Goal: Information Seeking & Learning: Learn about a topic

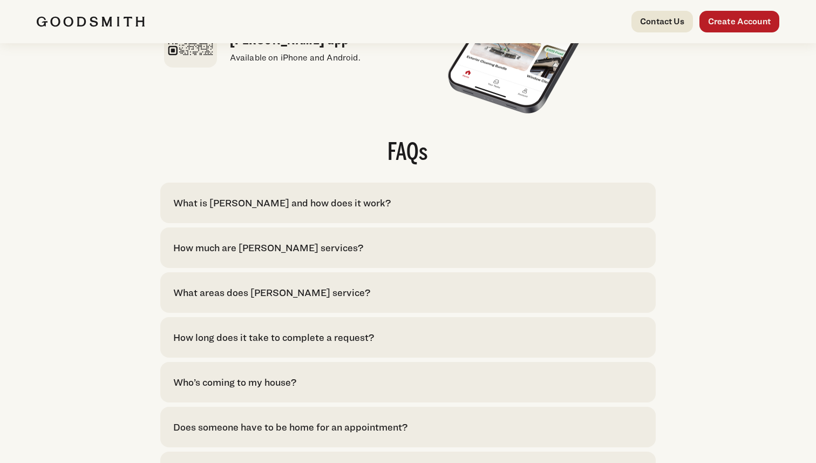
scroll to position [2091, 0]
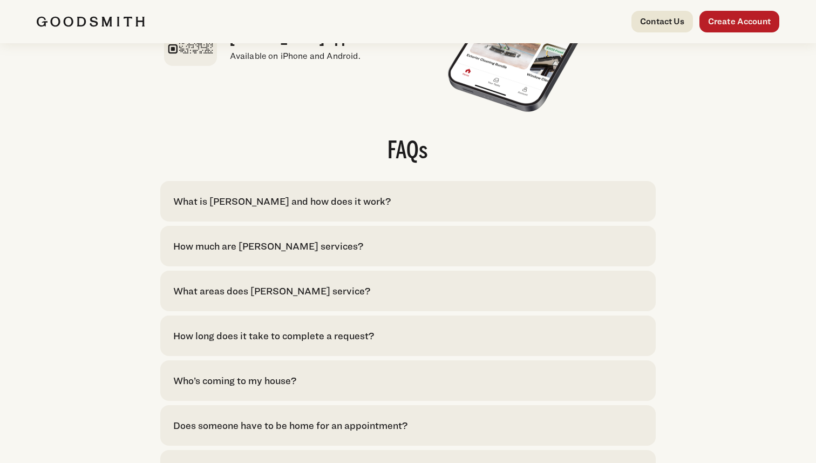
click at [215, 208] on div "What is Goodsmith and how does it work?" at bounding box center [282, 201] width 218 height 15
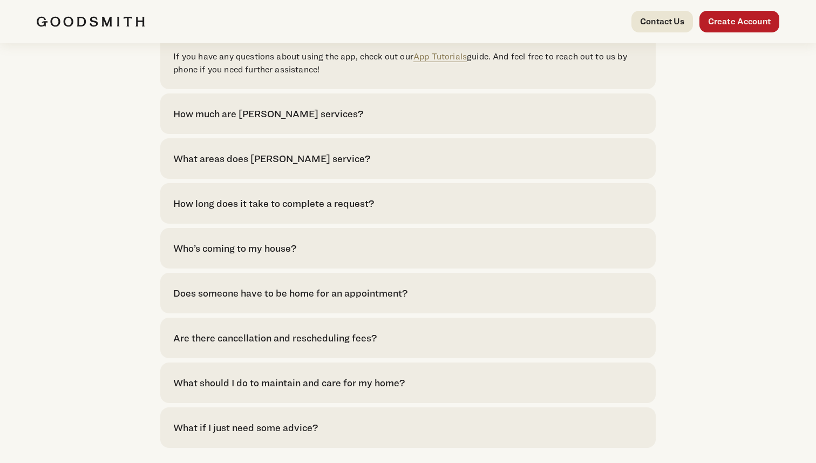
scroll to position [2384, 0]
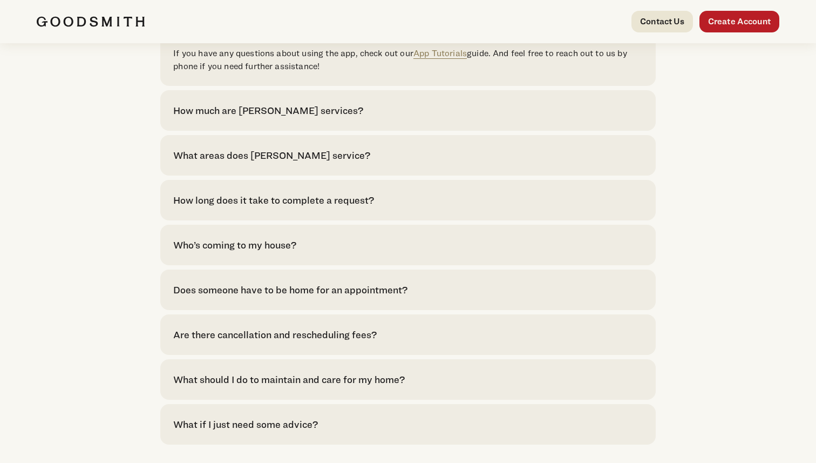
click at [247, 118] on div "How much are Goodsmith services?" at bounding box center [268, 110] width 190 height 15
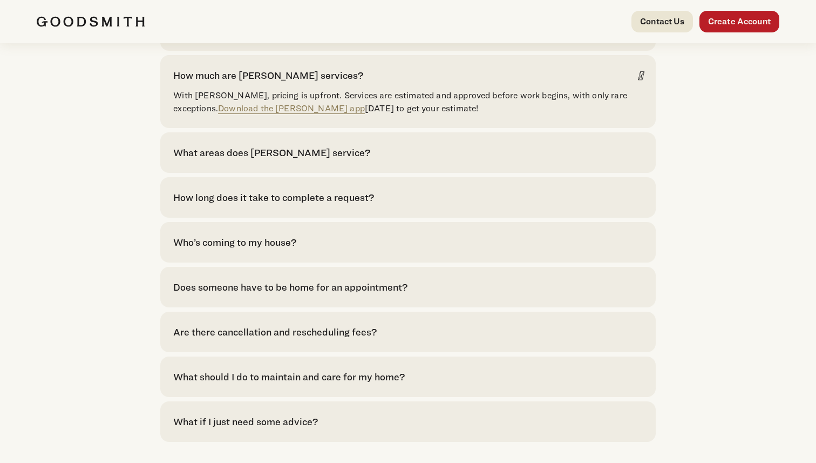
scroll to position [2420, 0]
click at [194, 159] on div "What areas does Goodsmith service?" at bounding box center [271, 152] width 197 height 15
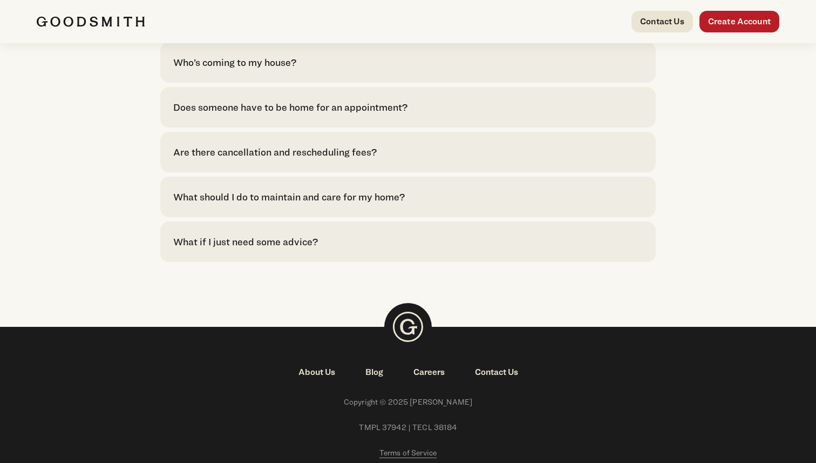
scroll to position [2642, 0]
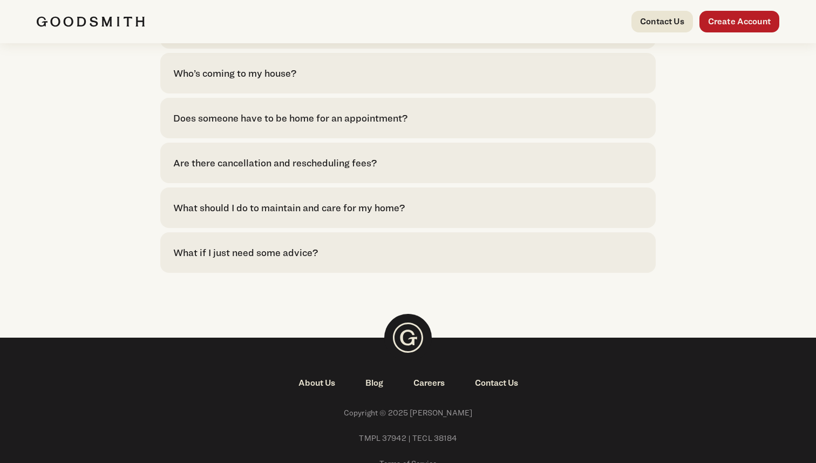
click at [238, 80] on div "Who’s coming to my house?" at bounding box center [234, 73] width 123 height 15
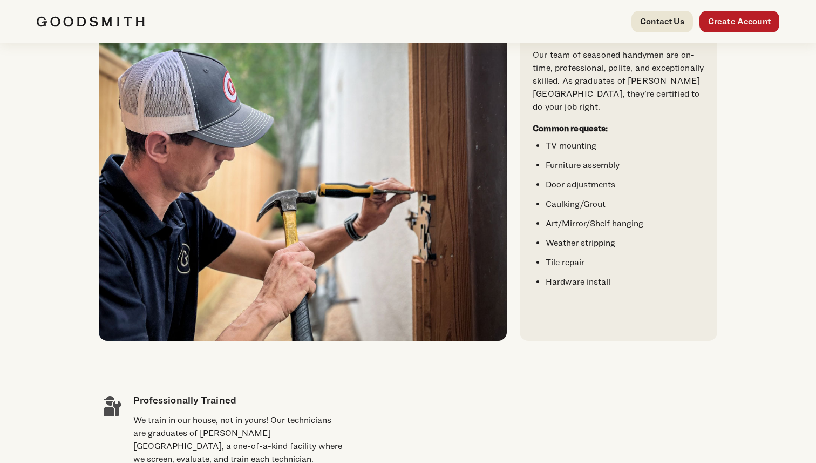
scroll to position [0, 0]
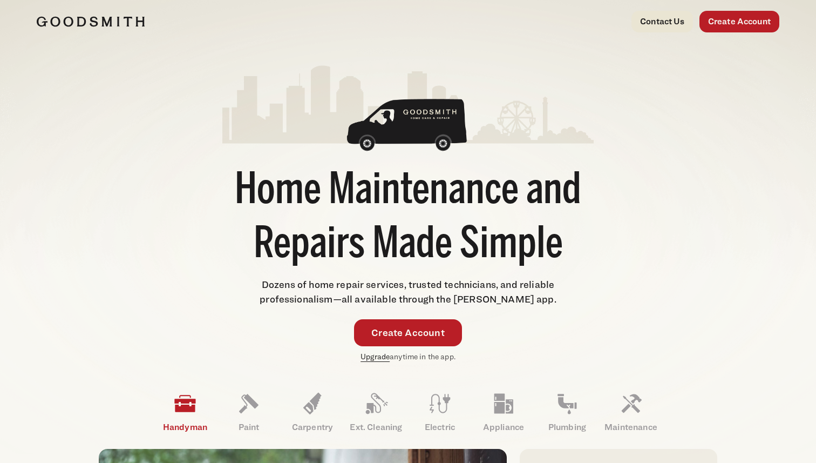
click at [369, 356] on link "Upgrade" at bounding box center [375, 356] width 29 height 9
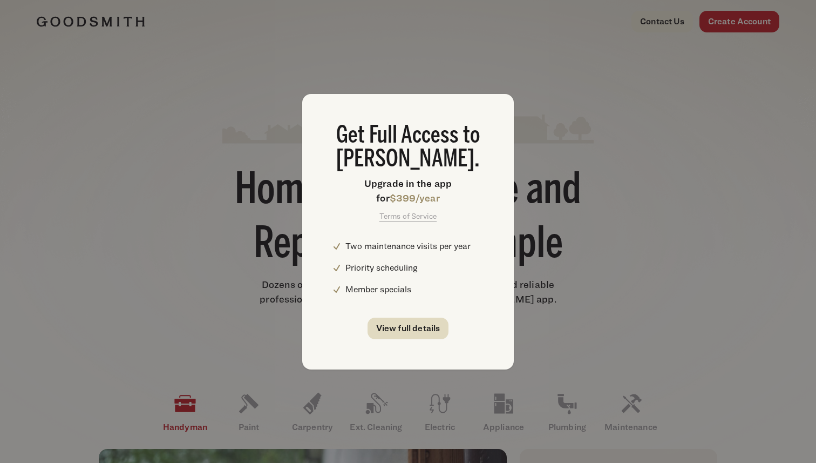
click at [391, 332] on link "View full details" at bounding box center [409, 329] width 82 height 22
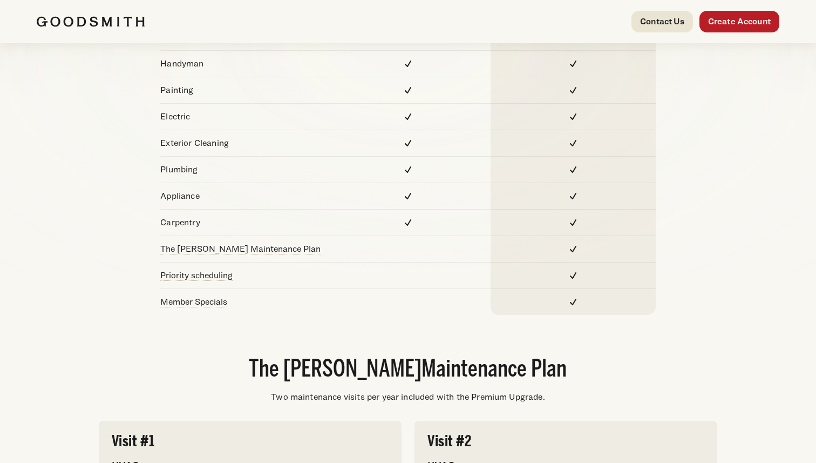
scroll to position [190, 0]
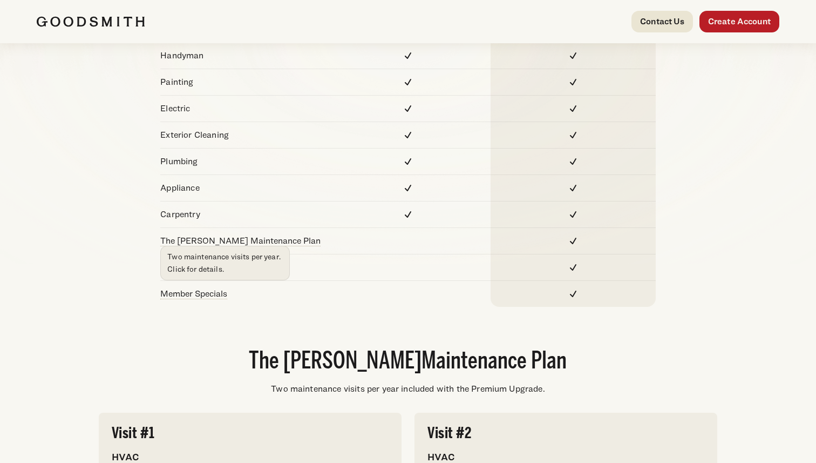
click at [199, 241] on link "The Goodsmith Maintenance Plan" at bounding box center [240, 240] width 160 height 10
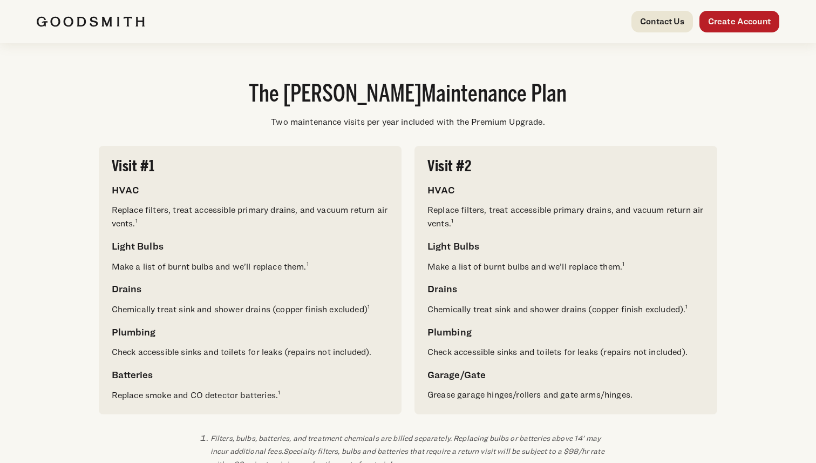
scroll to position [459, 0]
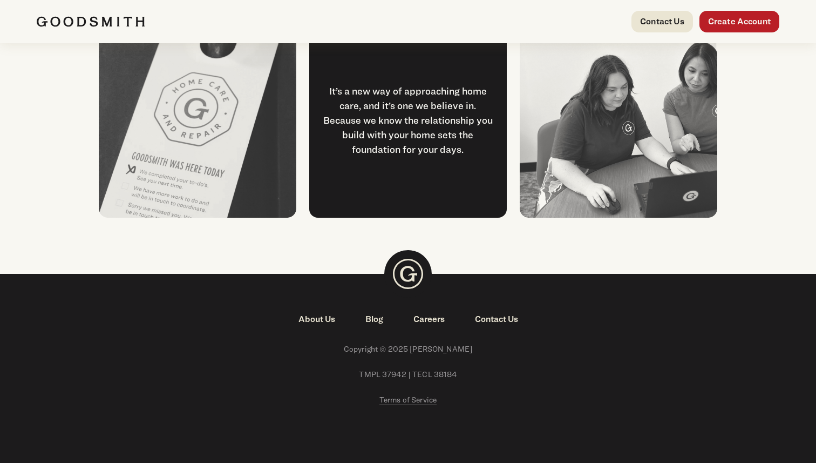
scroll to position [1436, 0]
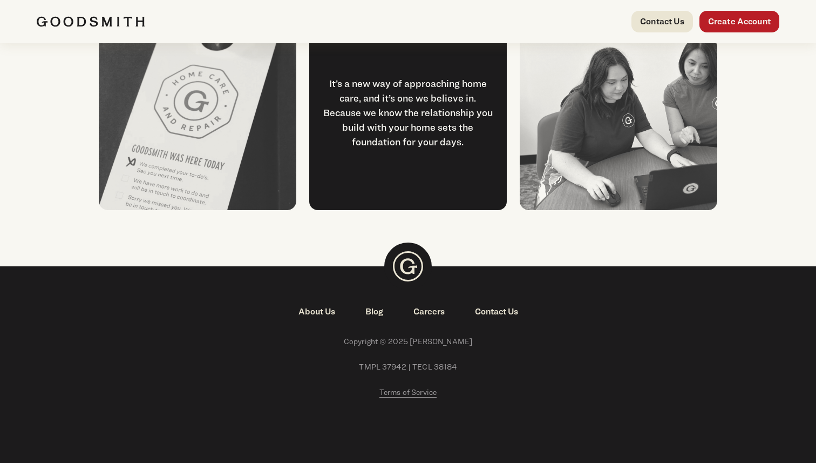
click at [375, 313] on link "Blog" at bounding box center [374, 311] width 48 height 13
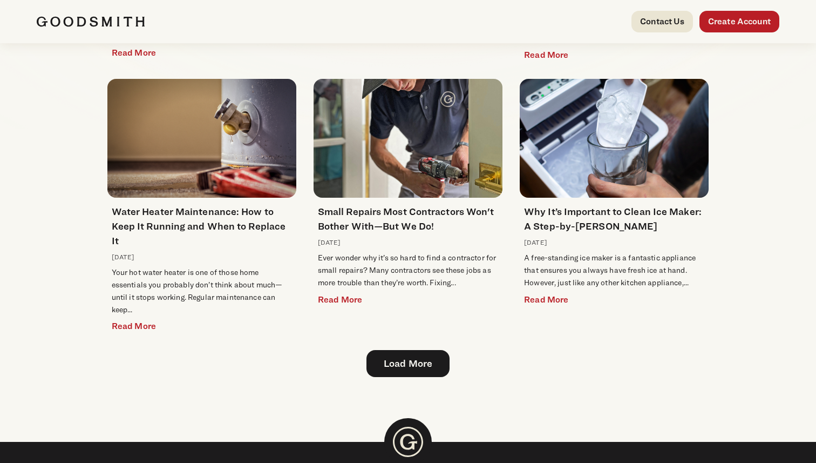
scroll to position [327, 0]
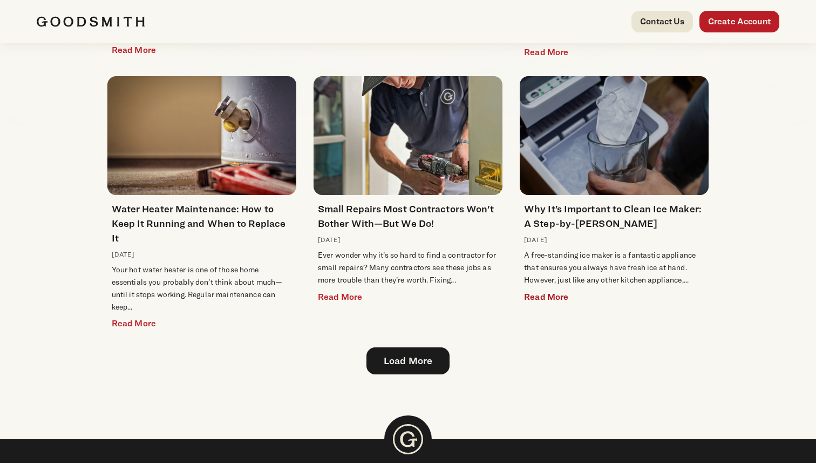
click at [542, 297] on span "Read More" at bounding box center [546, 296] width 44 height 19
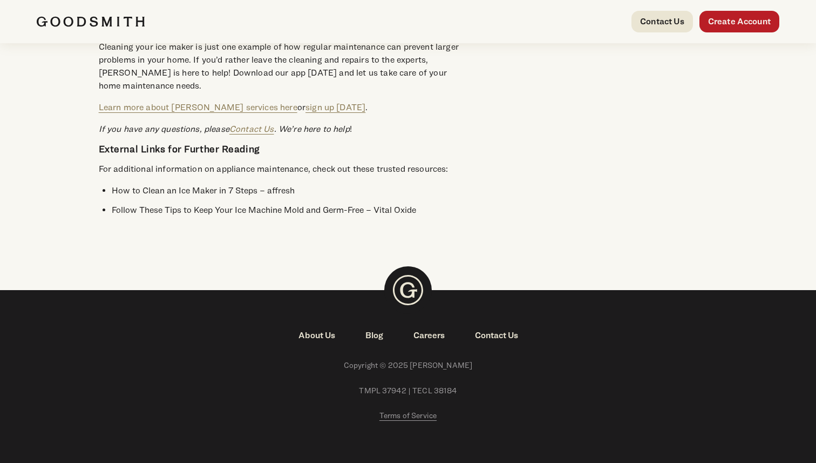
scroll to position [1156, 0]
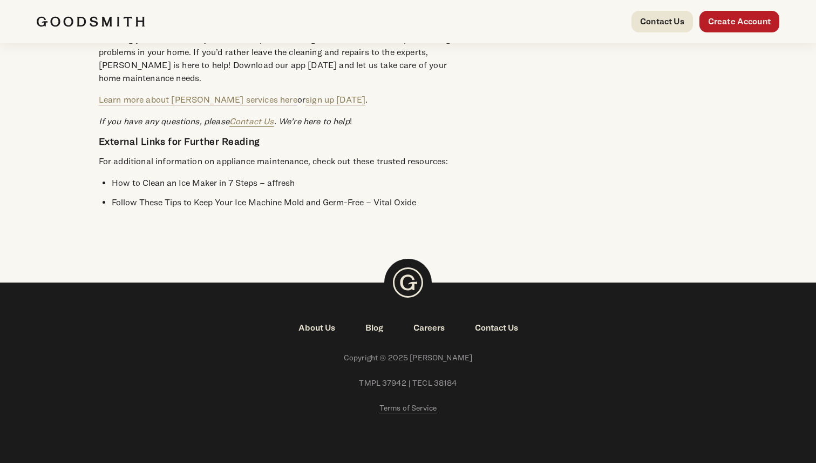
click at [375, 326] on link "Blog" at bounding box center [374, 327] width 48 height 13
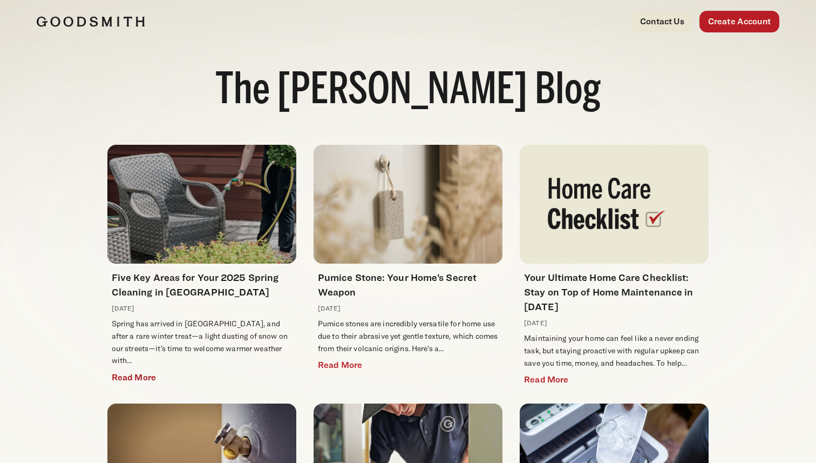
click at [210, 241] on img at bounding box center [201, 204] width 189 height 119
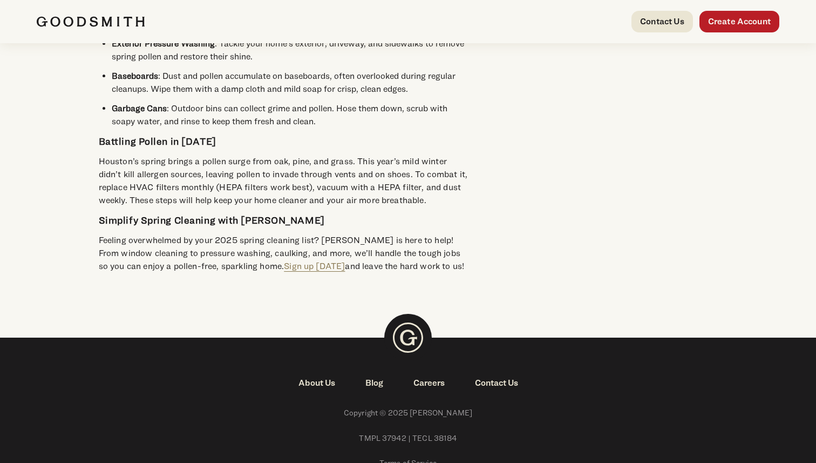
scroll to position [1003, 0]
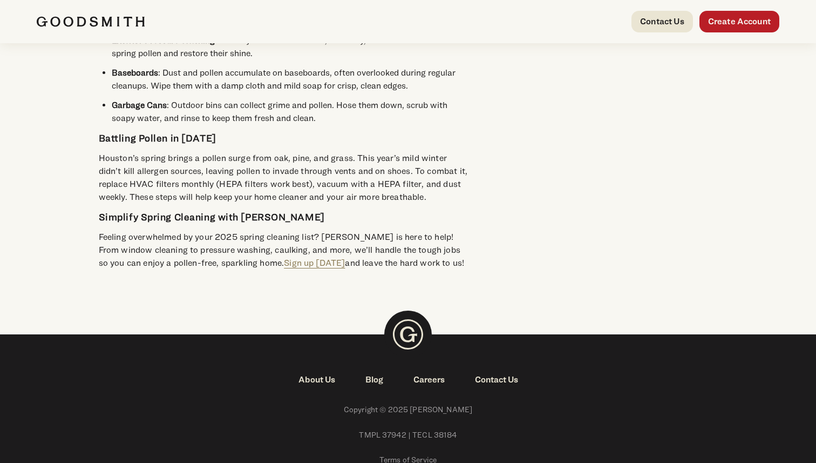
click at [375, 377] on link "Blog" at bounding box center [374, 379] width 48 height 13
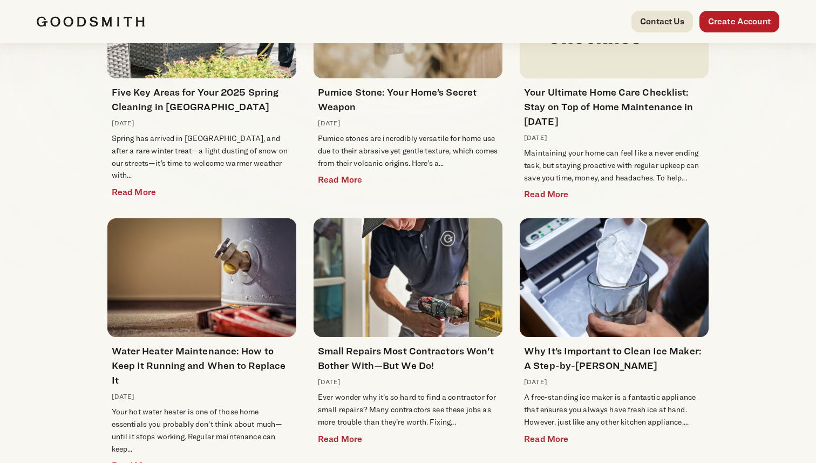
scroll to position [177, 0]
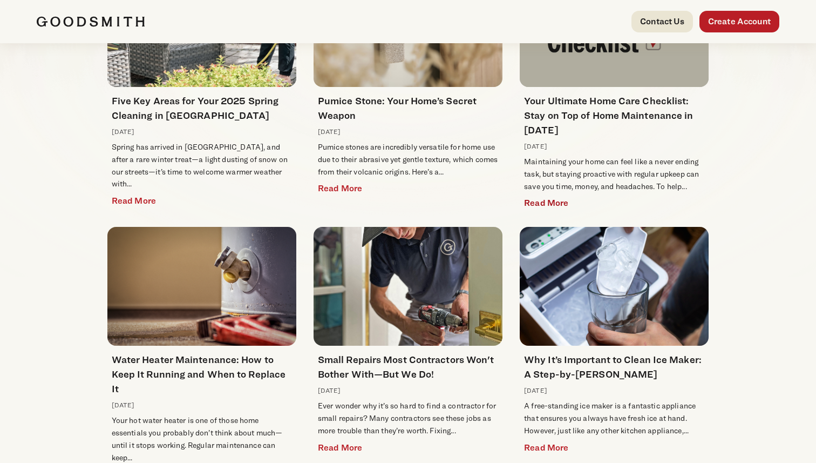
click at [541, 201] on span "Read More" at bounding box center [546, 202] width 44 height 19
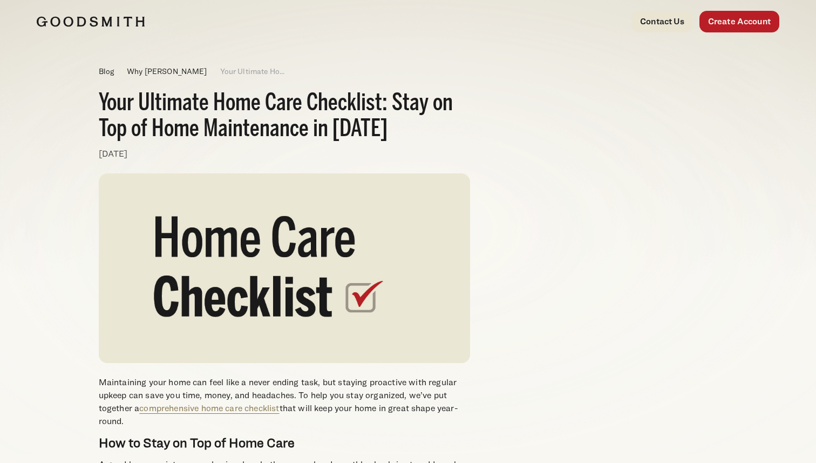
click at [117, 19] on img at bounding box center [91, 21] width 108 height 11
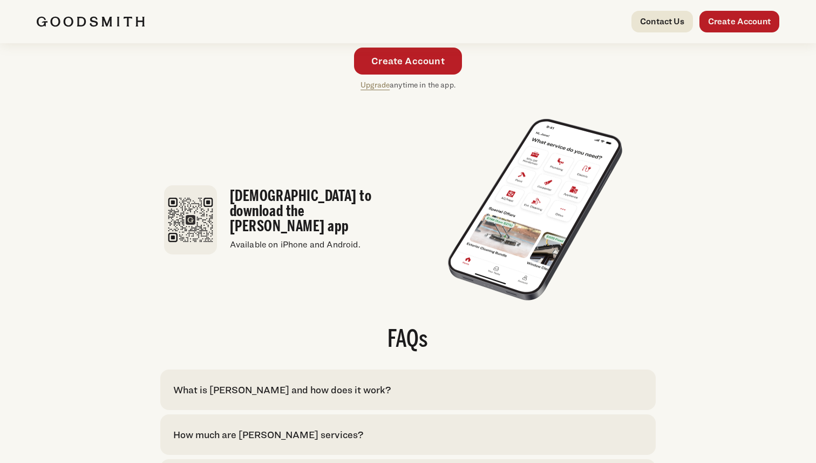
scroll to position [2493, 0]
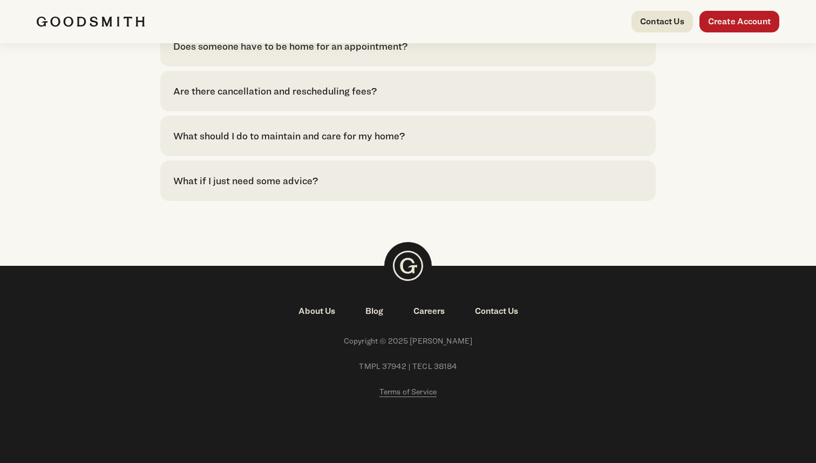
click at [427, 310] on link "Careers" at bounding box center [430, 311] width 62 height 13
